Goal: Information Seeking & Learning: Find specific fact

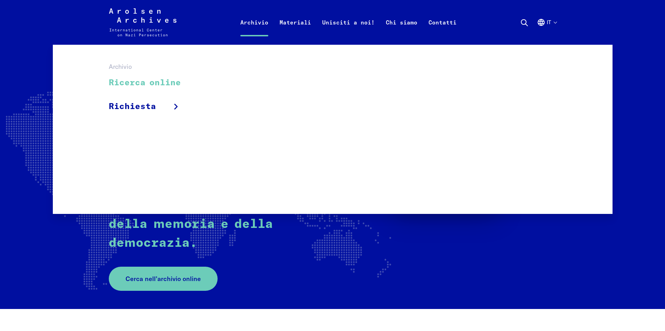
click at [157, 82] on link "Ricerca online" at bounding box center [149, 82] width 81 height 23
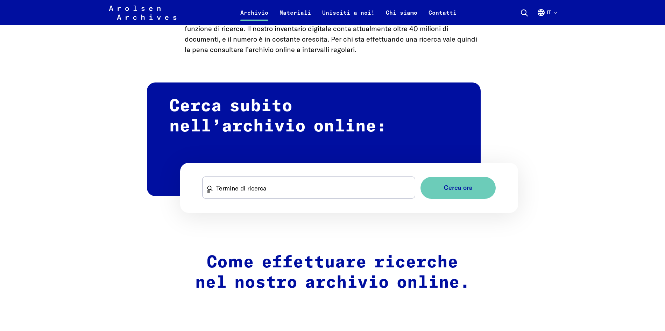
scroll to position [420, 0]
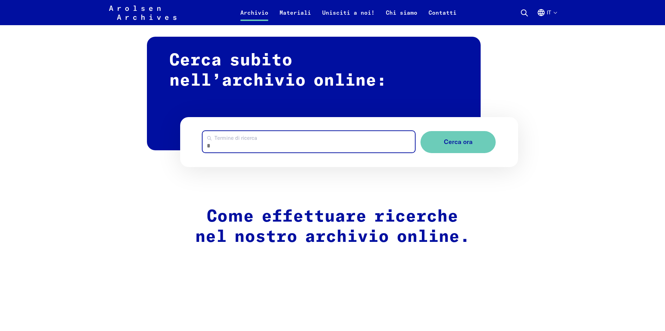
click at [247, 139] on input "Termine di ricerca" at bounding box center [309, 141] width 213 height 21
type input "*********"
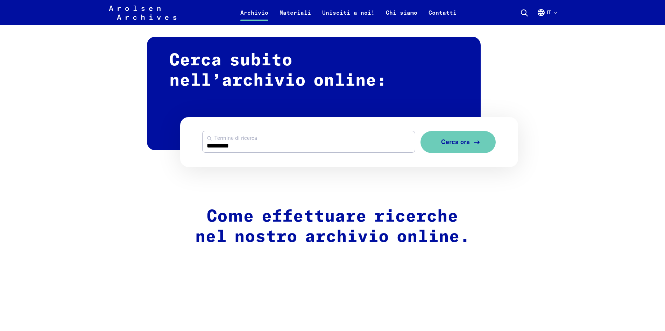
click at [448, 139] on span "Cerca ora" at bounding box center [455, 142] width 29 height 7
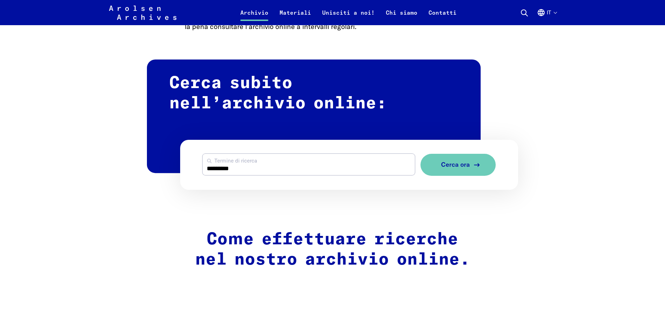
scroll to position [385, 0]
